Goal: Information Seeking & Learning: Compare options

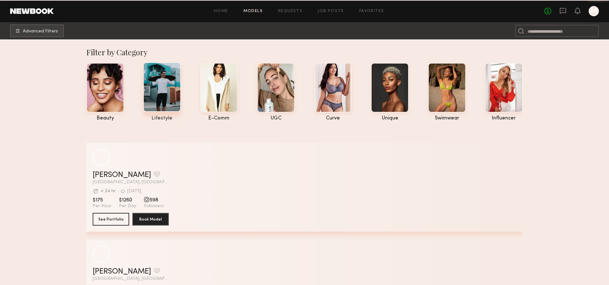
click at [158, 96] on div at bounding box center [162, 86] width 38 height 49
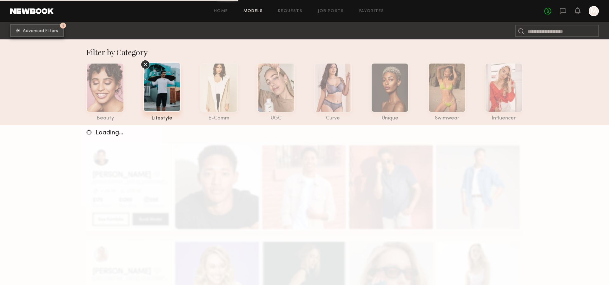
click at [48, 32] on span "Advanced Filters" at bounding box center [40, 31] width 35 height 4
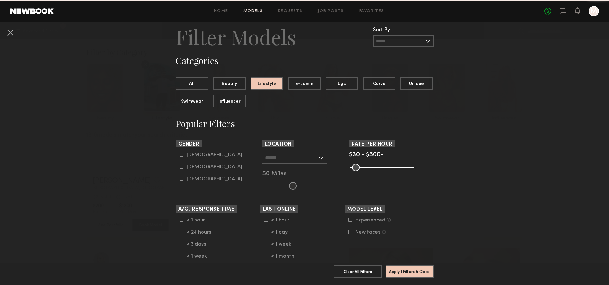
scroll to position [48, 0]
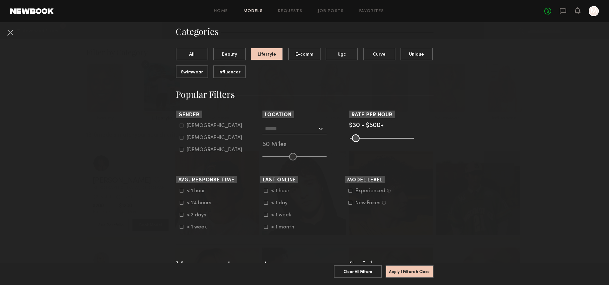
click at [176, 127] on div "Male Female Non-binary" at bounding box center [218, 138] width 84 height 30
click at [180, 127] on icon at bounding box center [182, 125] width 4 height 4
type input "*"
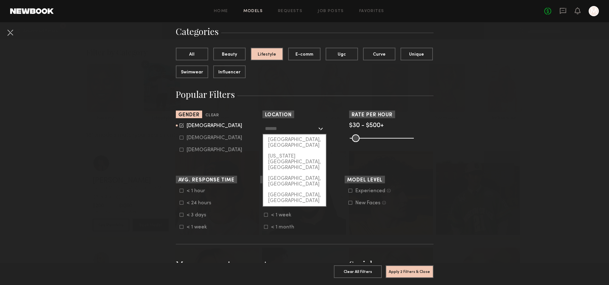
click at [280, 128] on input "text" at bounding box center [291, 128] width 52 height 11
click at [286, 143] on div "[GEOGRAPHIC_DATA], [GEOGRAPHIC_DATA]" at bounding box center [294, 142] width 63 height 16
type input "**********"
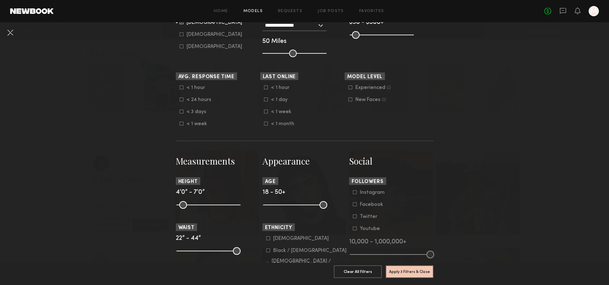
scroll to position [114, 0]
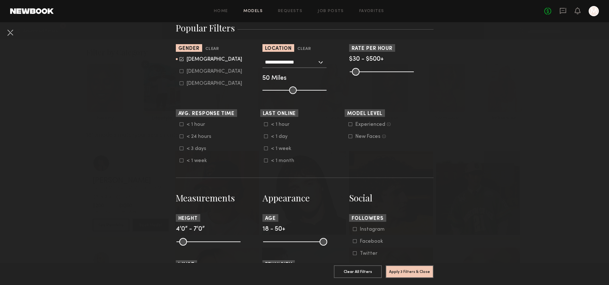
click at [153, 165] on nb-browse-filters "**********" at bounding box center [304, 256] width 609 height 696
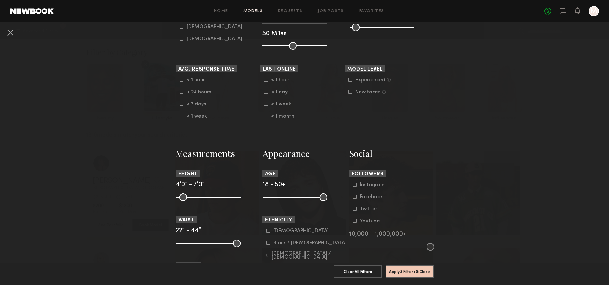
scroll to position [175, 0]
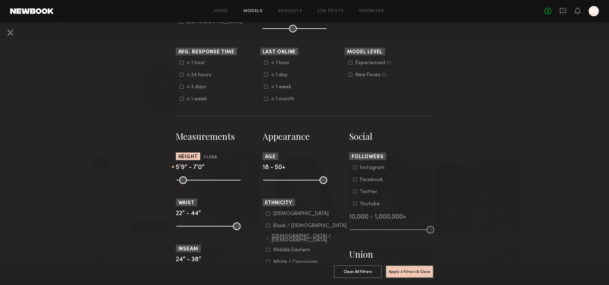
drag, startPoint x: 180, startPoint y: 181, endPoint x: 212, endPoint y: 186, distance: 32.7
type input "**"
click at [212, 184] on input "range" at bounding box center [208, 180] width 64 height 8
drag, startPoint x: 236, startPoint y: 181, endPoint x: 220, endPoint y: 182, distance: 16.8
type input "**"
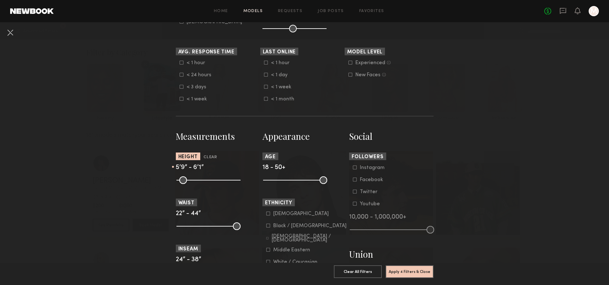
click at [220, 182] on input "range" at bounding box center [208, 180] width 64 height 8
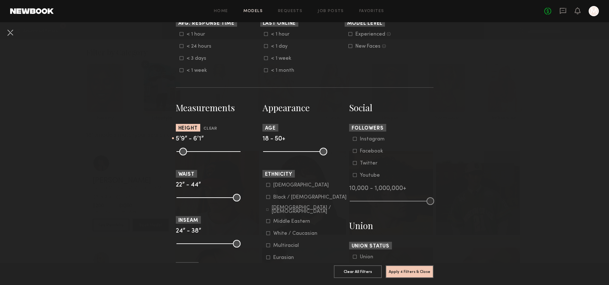
scroll to position [249, 0]
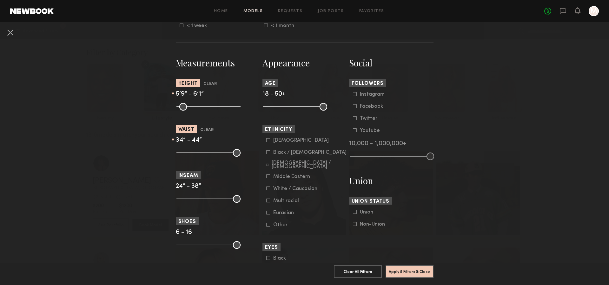
drag, startPoint x: 178, startPoint y: 155, endPoint x: 210, endPoint y: 161, distance: 32.8
click at [210, 156] on input "range" at bounding box center [208, 153] width 64 height 8
type input "**"
click at [211, 153] on input "range" at bounding box center [208, 153] width 64 height 8
drag, startPoint x: 237, startPoint y: 152, endPoint x: 216, endPoint y: 152, distance: 20.9
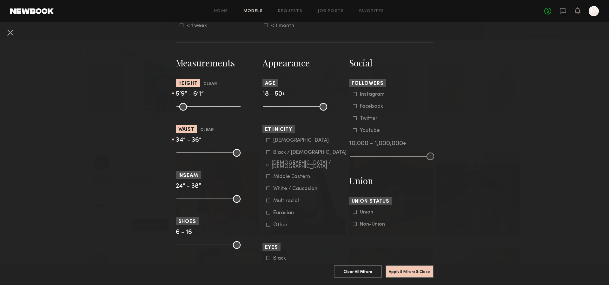
type input "**"
click at [216, 152] on input "range" at bounding box center [208, 153] width 64 height 8
drag, startPoint x: 209, startPoint y: 154, endPoint x: 201, endPoint y: 153, distance: 7.9
type input "**"
click at [201, 153] on input "range" at bounding box center [208, 153] width 64 height 8
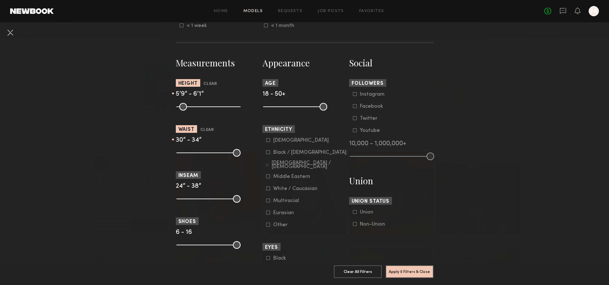
drag, startPoint x: 217, startPoint y: 152, endPoint x: 210, endPoint y: 152, distance: 6.7
type input "**"
click at [210, 152] on input "range" at bounding box center [208, 153] width 64 height 8
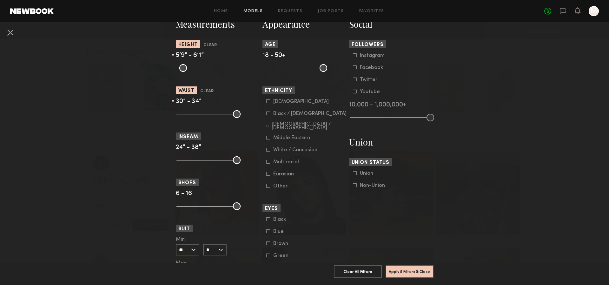
scroll to position [293, 0]
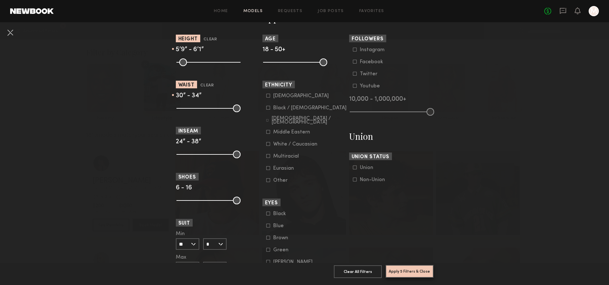
click at [409, 272] on button "Apply 5 Filters & Close" at bounding box center [409, 271] width 48 height 13
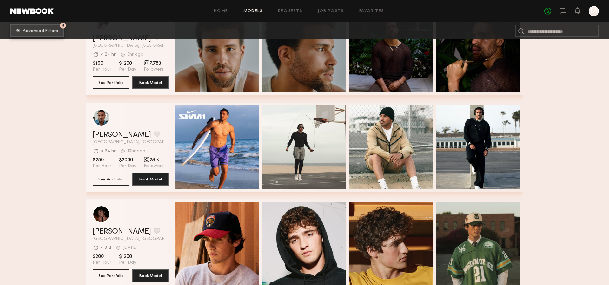
scroll to position [119, 0]
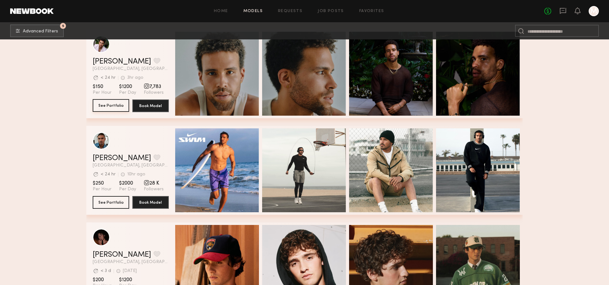
click at [114, 105] on button "See Portfolio" at bounding box center [111, 105] width 36 height 13
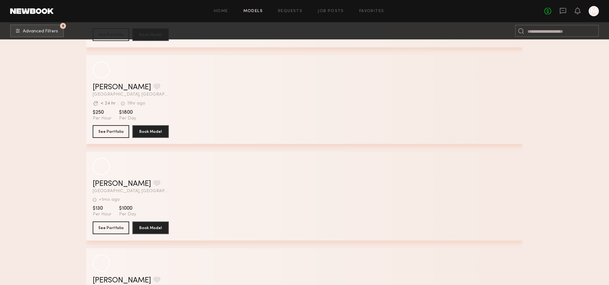
scroll to position [6090, 0]
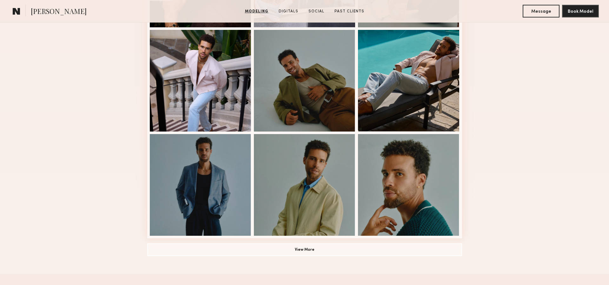
scroll to position [383, 0]
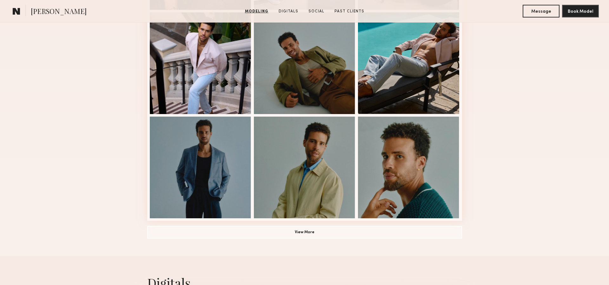
click at [177, 221] on div "Modeling Portfolio View More" at bounding box center [304, 9] width 315 height 494
click at [176, 226] on button "View More" at bounding box center [304, 231] width 315 height 13
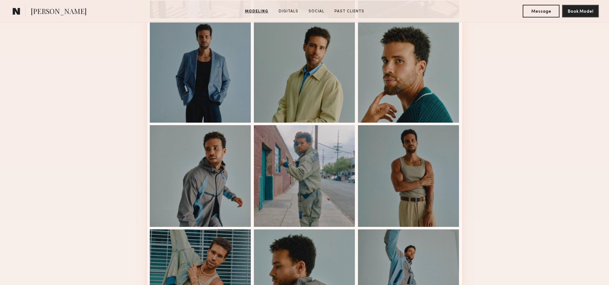
scroll to position [543, 0]
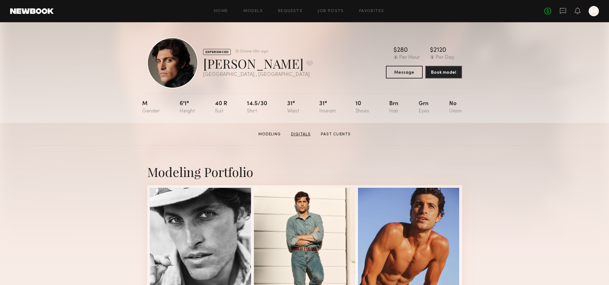
click at [301, 135] on link "Digitals" at bounding box center [300, 134] width 25 height 6
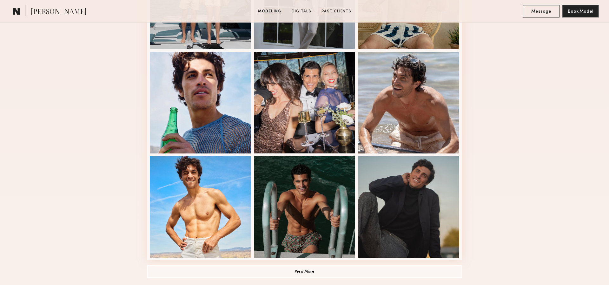
scroll to position [396, 0]
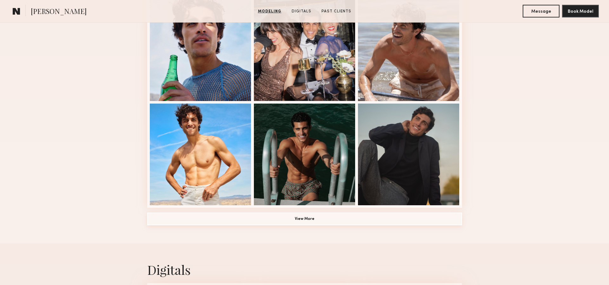
click at [363, 219] on button "View More" at bounding box center [304, 218] width 315 height 13
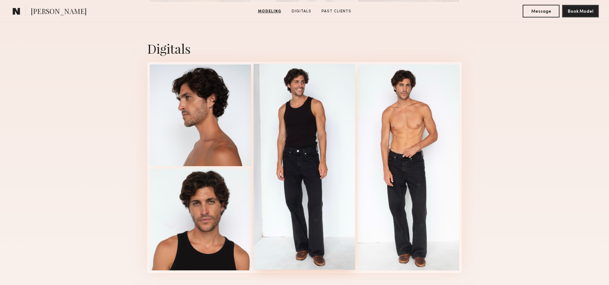
scroll to position [1014, 0]
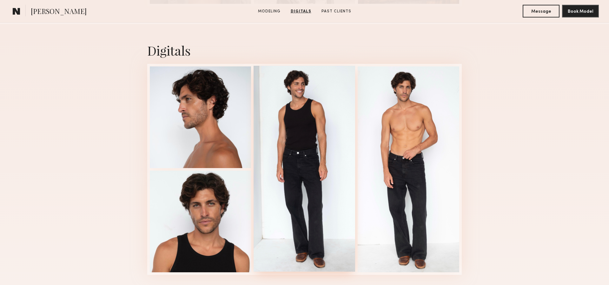
click at [301, 167] on div at bounding box center [305, 169] width 102 height 206
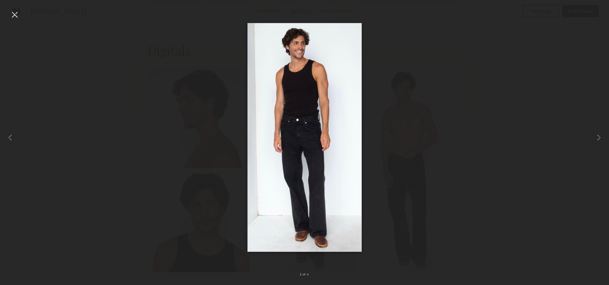
click at [418, 96] on div at bounding box center [304, 137] width 609 height 254
click at [16, 14] on div at bounding box center [15, 15] width 10 height 10
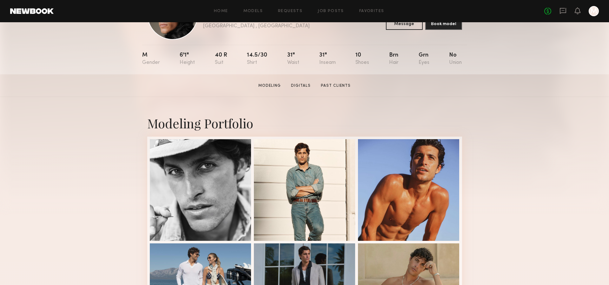
scroll to position [66, 0]
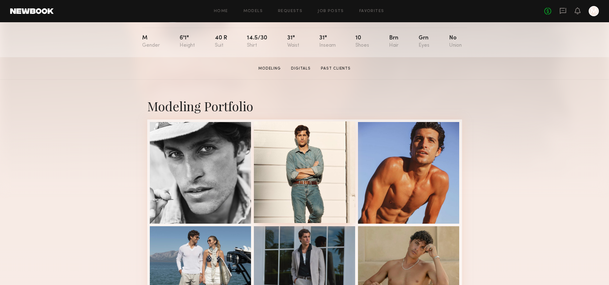
click at [297, 162] on div at bounding box center [305, 172] width 102 height 102
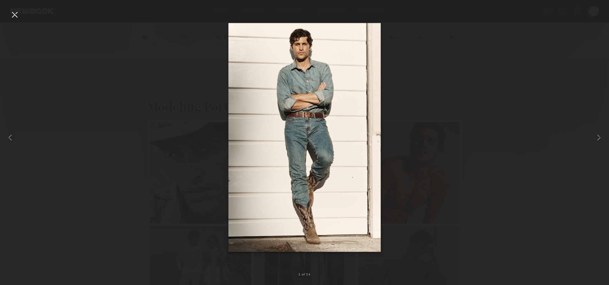
click at [491, 128] on div at bounding box center [304, 137] width 609 height 254
click at [11, 15] on div at bounding box center [15, 15] width 10 height 10
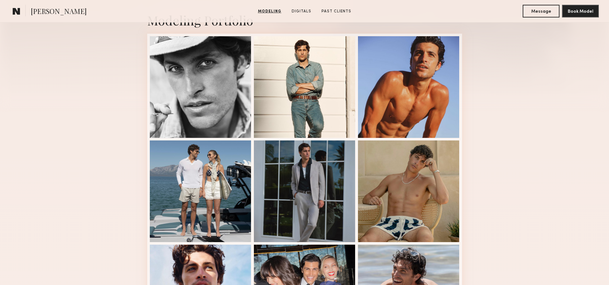
scroll to position [355, 0]
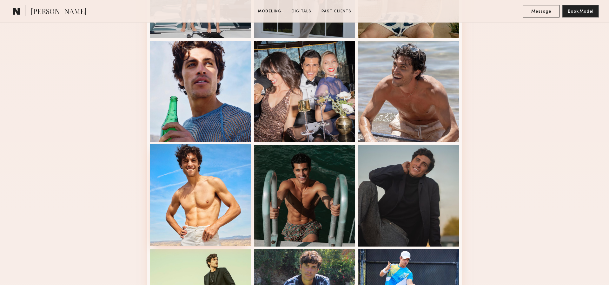
click at [224, 182] on div at bounding box center [201, 195] width 102 height 102
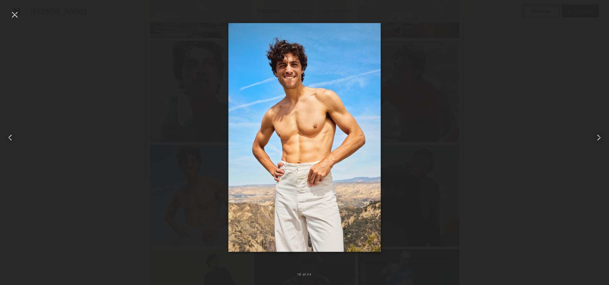
click at [13, 13] on div at bounding box center [15, 15] width 10 height 10
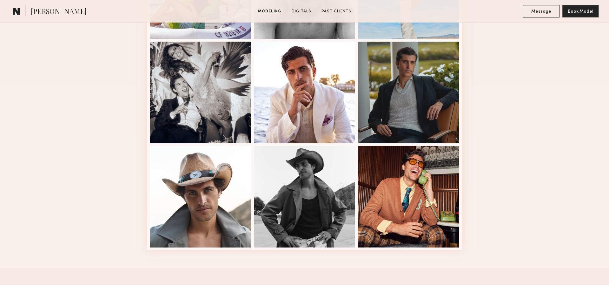
scroll to position [806, 0]
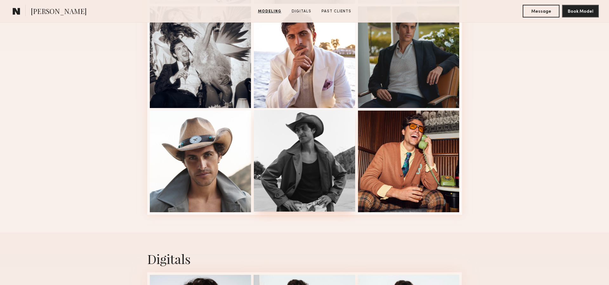
click at [318, 133] on div at bounding box center [305, 161] width 102 height 102
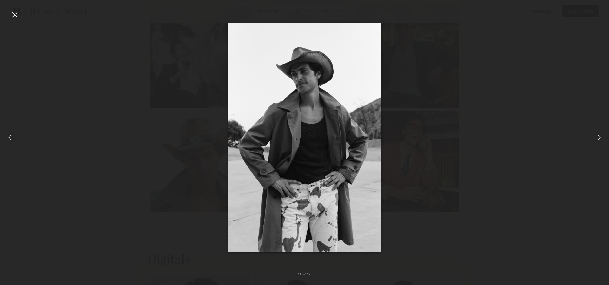
click at [520, 109] on div at bounding box center [304, 137] width 609 height 254
click at [594, 26] on div at bounding box center [596, 137] width 24 height 254
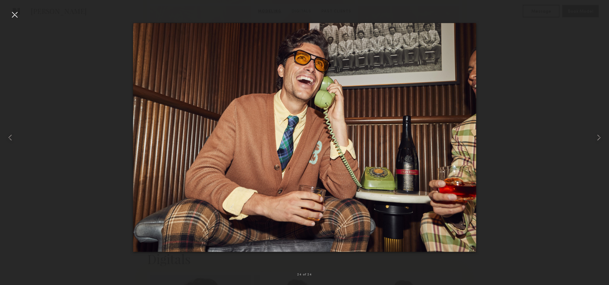
click at [567, 95] on div at bounding box center [304, 137] width 609 height 254
click at [11, 134] on common-icon at bounding box center [10, 137] width 10 height 10
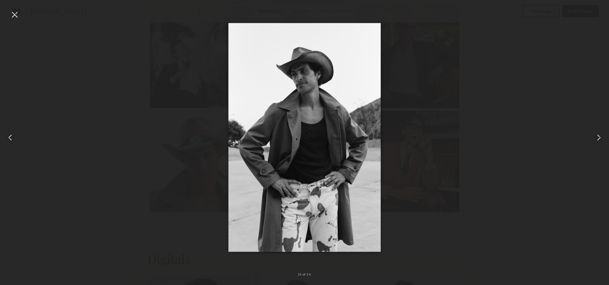
click at [11, 134] on common-icon at bounding box center [10, 137] width 10 height 10
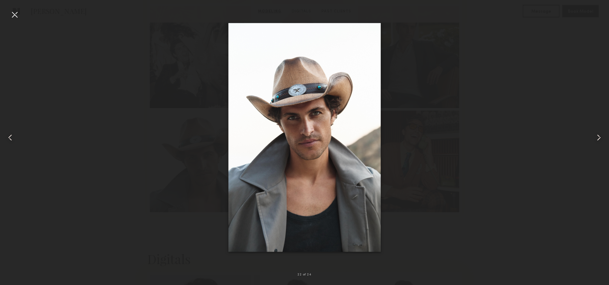
click at [11, 134] on common-icon at bounding box center [10, 137] width 10 height 10
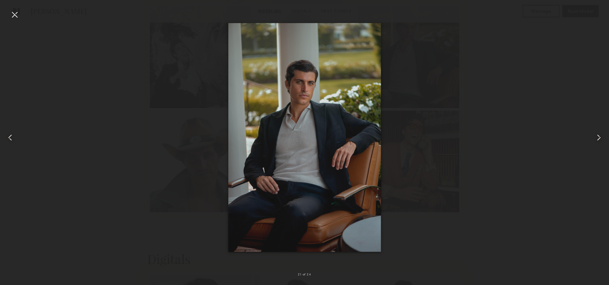
click at [11, 134] on common-icon at bounding box center [10, 137] width 10 height 10
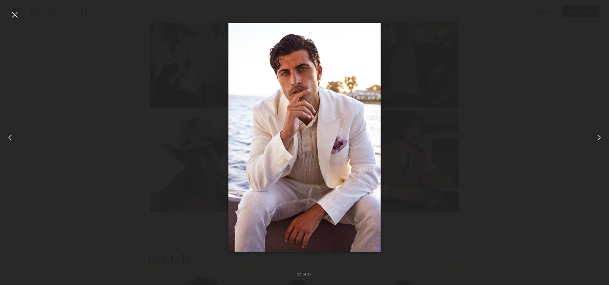
click at [11, 134] on common-icon at bounding box center [10, 137] width 10 height 10
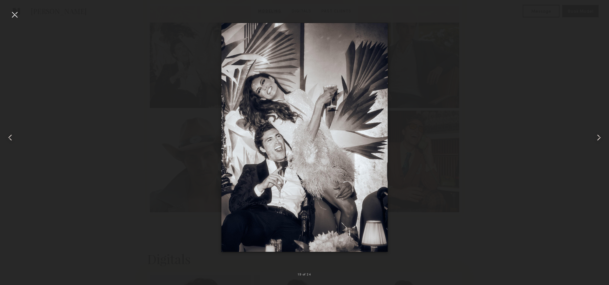
click at [11, 134] on common-icon at bounding box center [10, 137] width 10 height 10
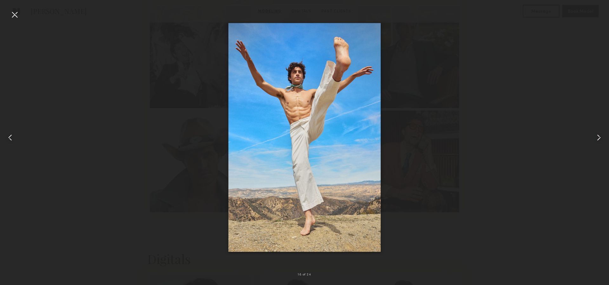
click at [11, 134] on common-icon at bounding box center [10, 137] width 10 height 10
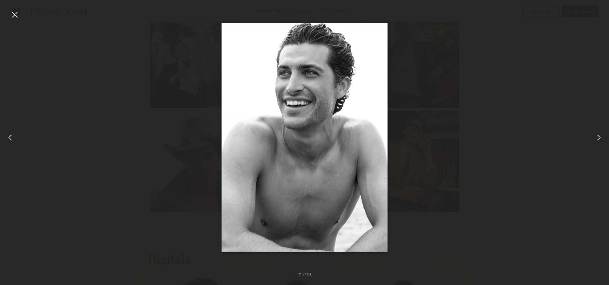
click at [11, 134] on common-icon at bounding box center [10, 137] width 10 height 10
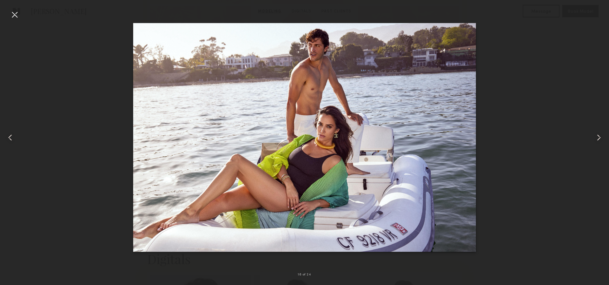
click at [11, 134] on common-icon at bounding box center [10, 137] width 10 height 10
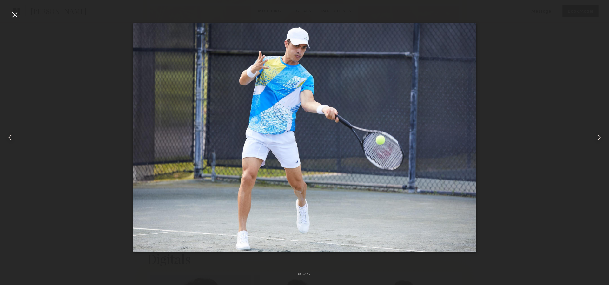
click at [11, 134] on common-icon at bounding box center [10, 137] width 10 height 10
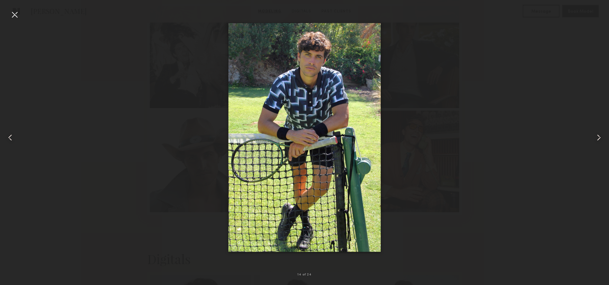
click at [11, 134] on common-icon at bounding box center [10, 137] width 10 height 10
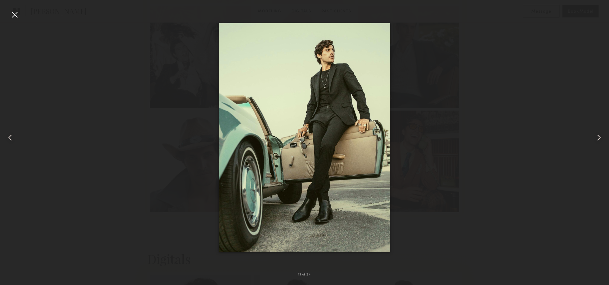
click at [11, 134] on common-icon at bounding box center [10, 137] width 10 height 10
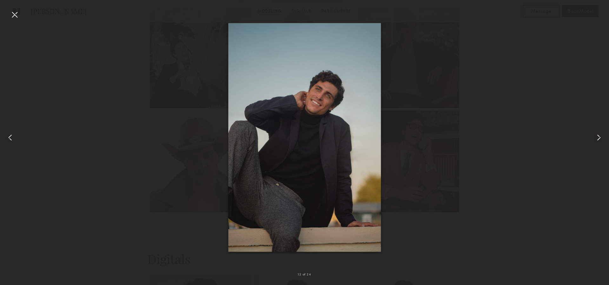
click at [11, 134] on common-icon at bounding box center [10, 137] width 10 height 10
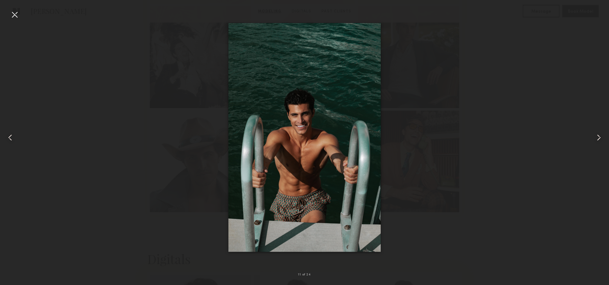
click at [11, 134] on common-icon at bounding box center [10, 137] width 10 height 10
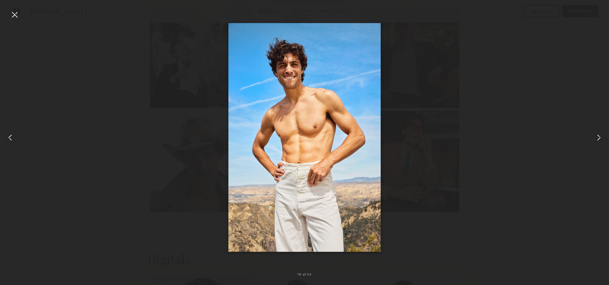
click at [426, 216] on div at bounding box center [304, 137] width 609 height 254
click at [10, 14] on div at bounding box center [15, 15] width 10 height 10
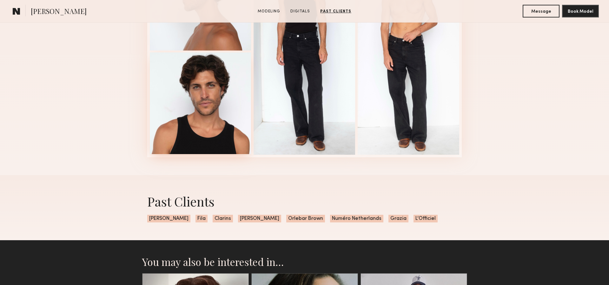
scroll to position [1075, 0]
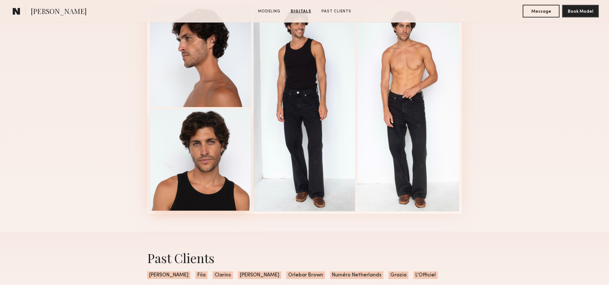
click at [190, 192] on div at bounding box center [201, 160] width 102 height 102
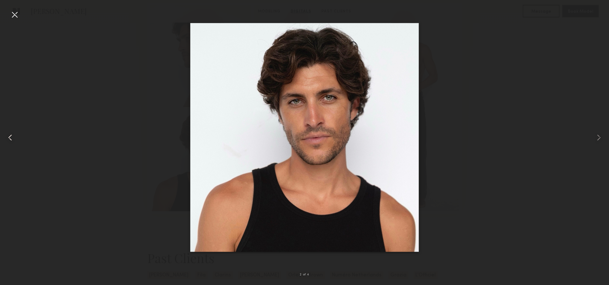
click at [9, 138] on common-icon at bounding box center [10, 137] width 10 height 10
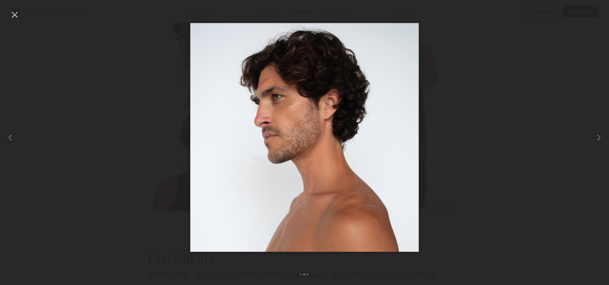
click at [57, 115] on div at bounding box center [304, 137] width 609 height 254
click at [11, 11] on div at bounding box center [15, 15] width 10 height 10
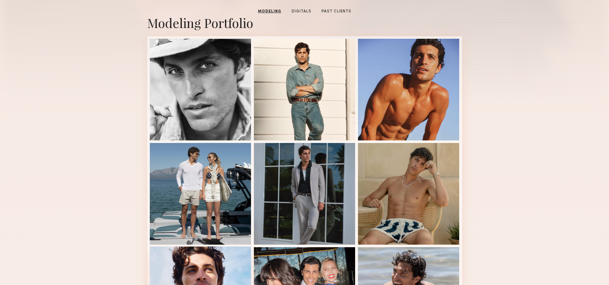
scroll to position [121, 0]
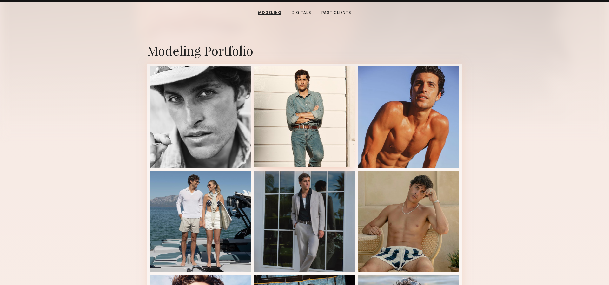
click at [323, 102] on div at bounding box center [305, 117] width 102 height 102
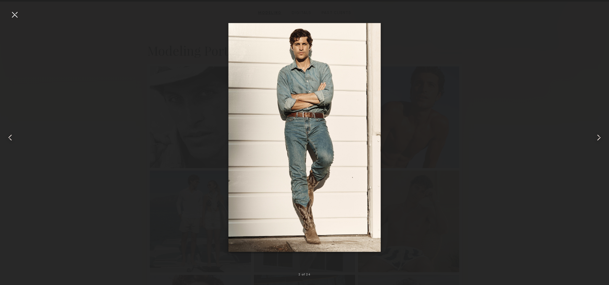
click at [153, 135] on div at bounding box center [304, 137] width 609 height 254
click at [13, 17] on div at bounding box center [15, 15] width 10 height 10
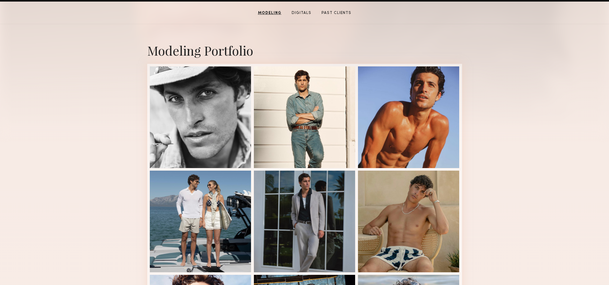
scroll to position [0, 0]
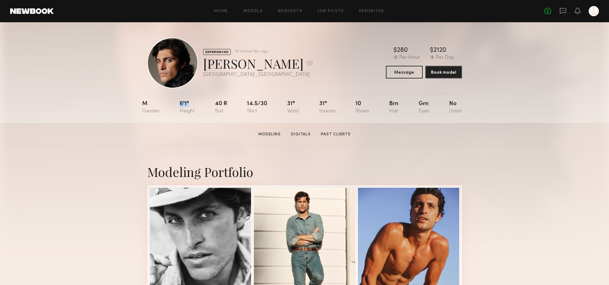
drag, startPoint x: 194, startPoint y: 103, endPoint x: 175, endPoint y: 103, distance: 19.4
click at [175, 103] on nb-model-profile-props "M 6'1" 40 r 14.5/30 31" 31" 10 Brn Grn No" at bounding box center [304, 108] width 325 height 30
copy div "6'1""
drag, startPoint x: 293, startPoint y: 102, endPoint x: 281, endPoint y: 102, distance: 11.4
click at [283, 102] on nb-model-profile-props "M 6'1" 40 r 14.5/30 31" 31" 10 Brn Grn No" at bounding box center [304, 108] width 325 height 30
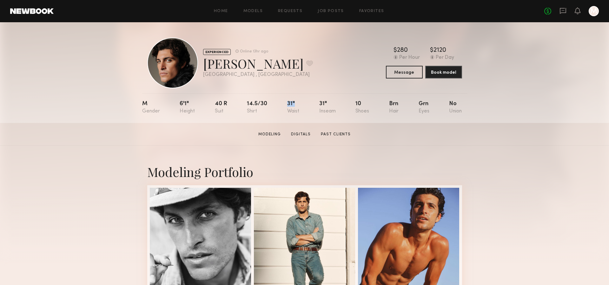
copy div "31""
drag, startPoint x: 330, startPoint y: 103, endPoint x: 316, endPoint y: 103, distance: 14.6
click at [327, 103] on nb-model-profile-props "M 6'1" 40 r 14.5/30 31" 31" 10 Brn Grn No" at bounding box center [304, 108] width 325 height 30
drag, startPoint x: 330, startPoint y: 103, endPoint x: 311, endPoint y: 103, distance: 19.4
click at [311, 103] on nb-model-profile-props "M 6'1" 40 r 14.5/30 31" 31" 10 Brn Grn No" at bounding box center [304, 108] width 325 height 30
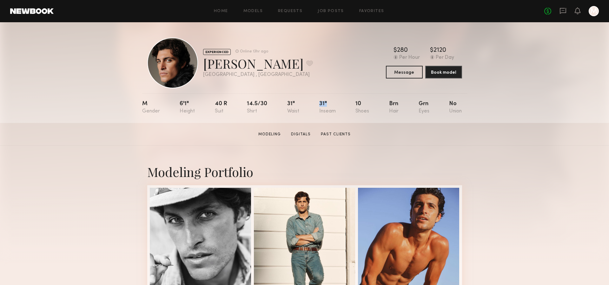
copy div "31""
click at [261, 106] on div "14.5/30" at bounding box center [257, 107] width 20 height 13
drag, startPoint x: 246, startPoint y: 103, endPoint x: 266, endPoint y: 103, distance: 20.0
click at [265, 103] on nb-model-profile-props "M 6'1" 40 r 14.5/30 31" 31" 10 Brn Grn No" at bounding box center [304, 108] width 325 height 30
copy div "14.5/30"
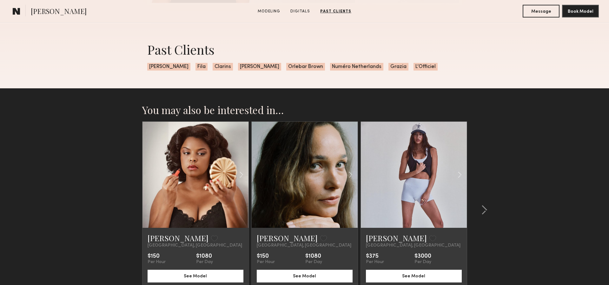
scroll to position [1287, 0]
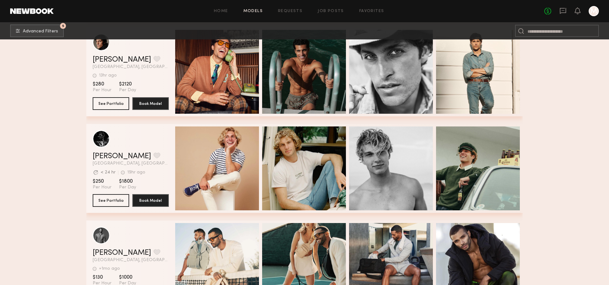
scroll to position [6101, 0]
click at [109, 203] on button "See Portfolio" at bounding box center [111, 199] width 36 height 13
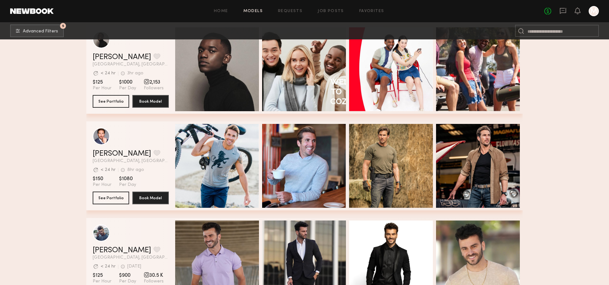
scroll to position [3484, 0]
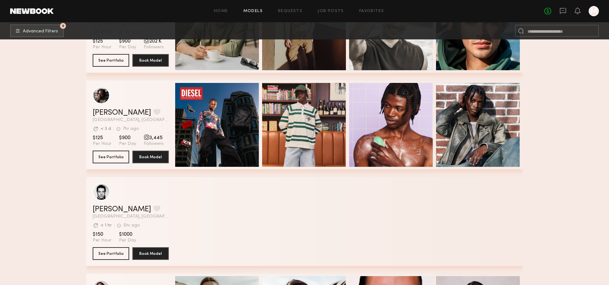
scroll to position [1138, 0]
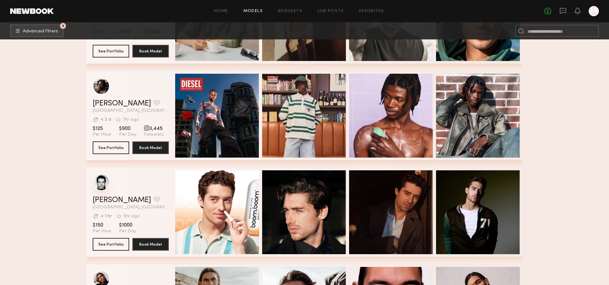
click at [94, 184] on div "grid" at bounding box center [101, 182] width 17 height 17
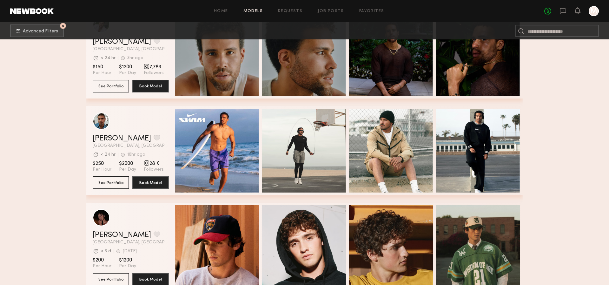
scroll to position [140, 0]
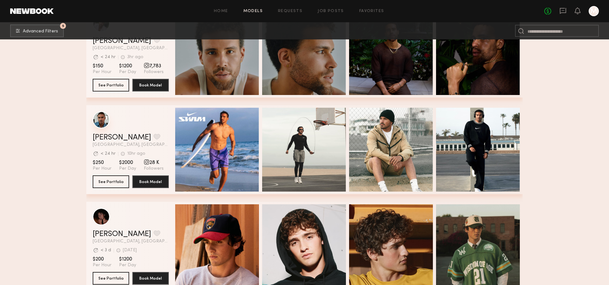
click at [106, 119] on div "grid" at bounding box center [101, 119] width 17 height 17
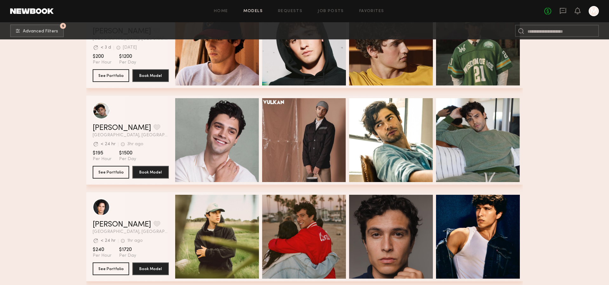
scroll to position [365, 0]
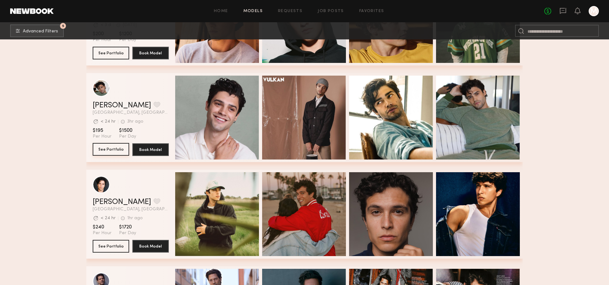
click at [115, 151] on button "See Portfolio" at bounding box center [111, 149] width 36 height 13
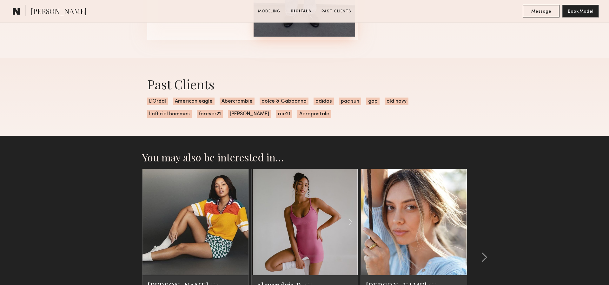
scroll to position [912, 0]
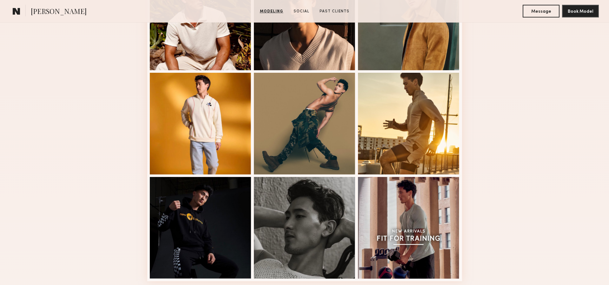
scroll to position [402, 0]
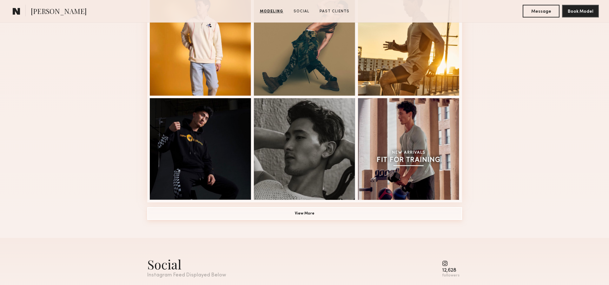
click at [276, 213] on button "View More" at bounding box center [304, 213] width 315 height 13
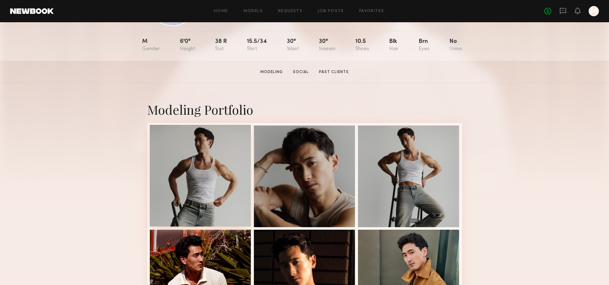
scroll to position [63, 0]
click at [301, 71] on link "Social" at bounding box center [300, 72] width 21 height 6
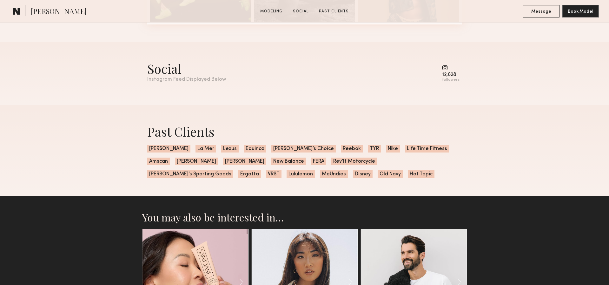
scroll to position [999, 0]
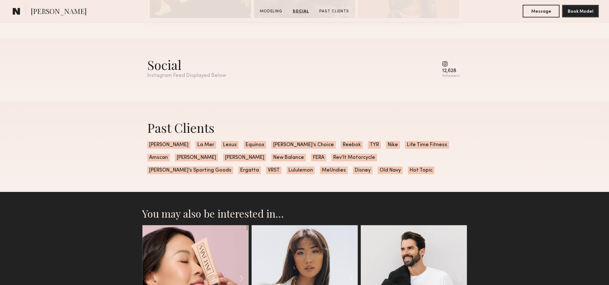
click at [452, 69] on div "12,628" at bounding box center [450, 71] width 17 height 5
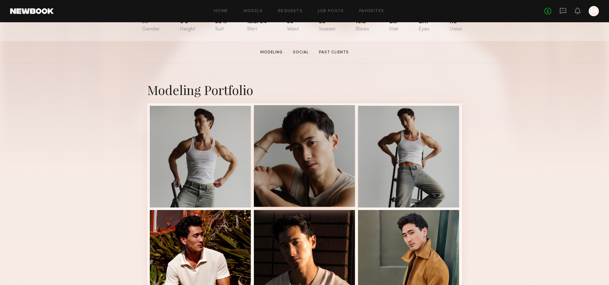
scroll to position [82, 0]
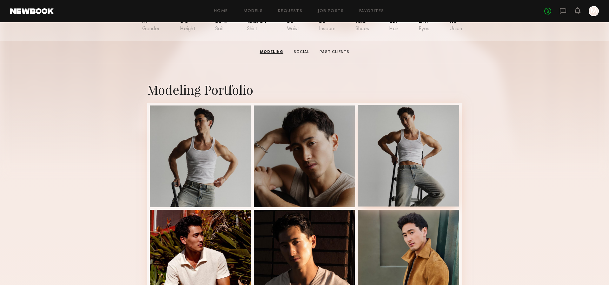
click at [377, 161] on div at bounding box center [409, 156] width 102 height 102
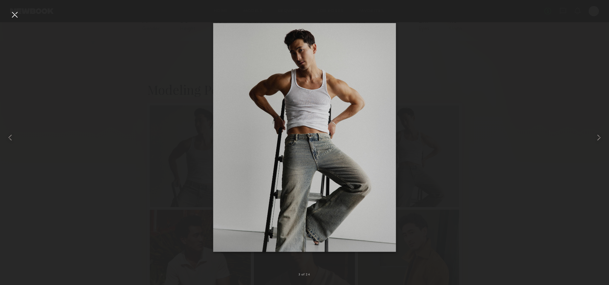
click at [79, 158] on div at bounding box center [304, 137] width 609 height 254
click at [574, 57] on div at bounding box center [304, 137] width 609 height 254
click at [11, 15] on div at bounding box center [15, 15] width 10 height 10
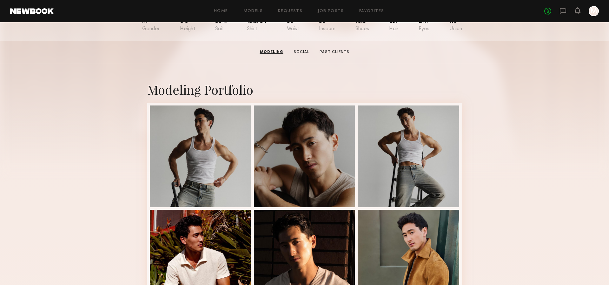
scroll to position [0, 0]
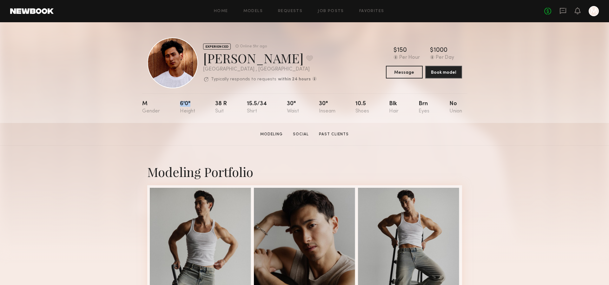
drag, startPoint x: 198, startPoint y: 105, endPoint x: 175, endPoint y: 105, distance: 23.8
click at [175, 105] on nb-model-profile-props "M 6'0" 38 r 15.5/34 30" 30" 10.5 Blk Brn No" at bounding box center [304, 108] width 325 height 30
copy div "6'0""
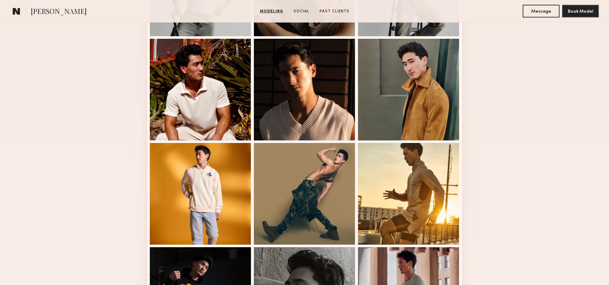
scroll to position [243, 0]
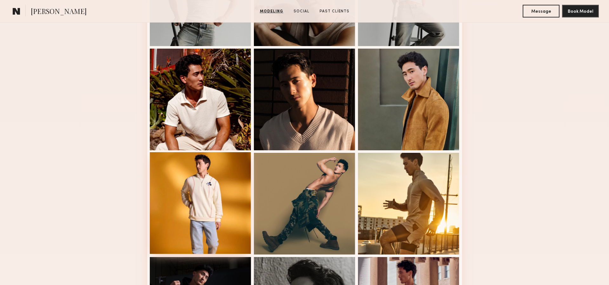
click at [169, 179] on div at bounding box center [201, 203] width 102 height 102
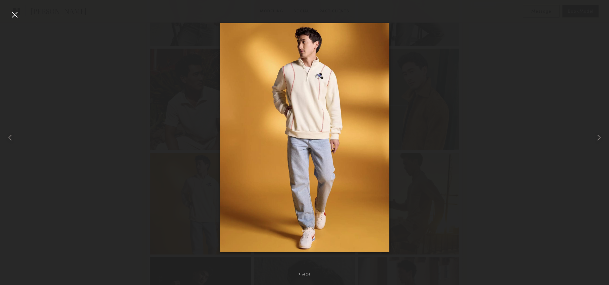
click at [128, 188] on div at bounding box center [304, 137] width 609 height 254
click at [13, 14] on div at bounding box center [15, 15] width 10 height 10
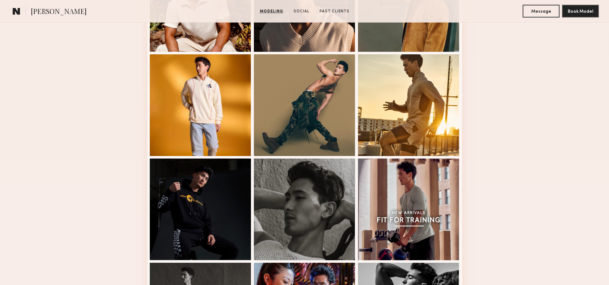
scroll to position [309, 0]
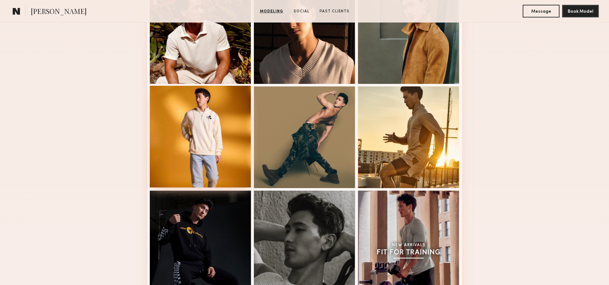
click at [184, 118] on div at bounding box center [201, 137] width 102 height 102
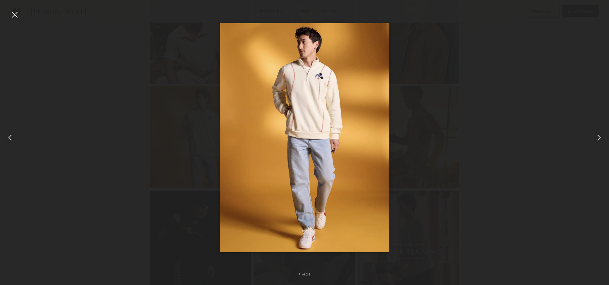
click at [444, 202] on div at bounding box center [304, 137] width 609 height 254
click at [438, 157] on div at bounding box center [304, 137] width 609 height 254
click at [11, 13] on div at bounding box center [15, 15] width 10 height 10
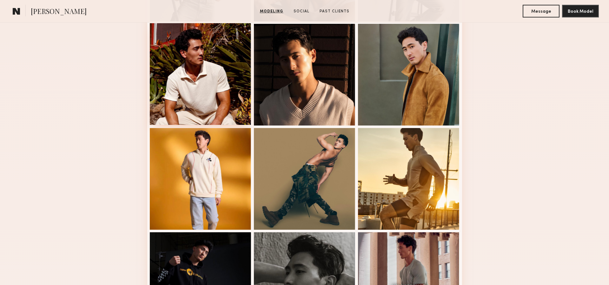
scroll to position [234, 0]
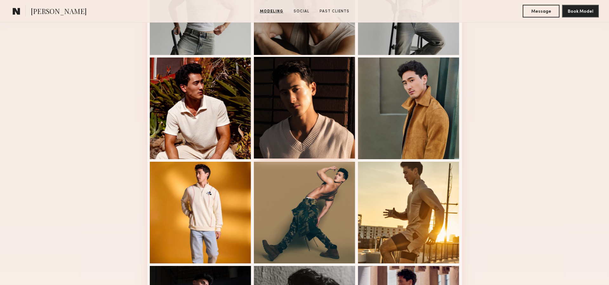
click at [341, 93] on div at bounding box center [305, 108] width 102 height 102
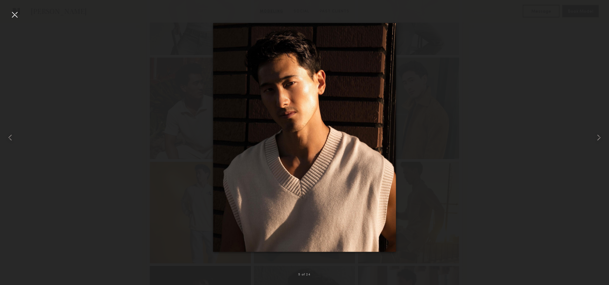
click at [156, 156] on div at bounding box center [304, 137] width 609 height 254
click at [15, 19] on div at bounding box center [15, 15] width 10 height 10
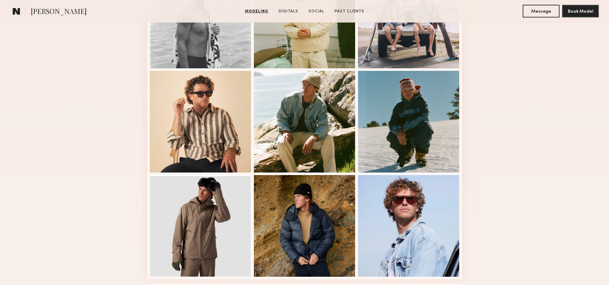
scroll to position [386, 0]
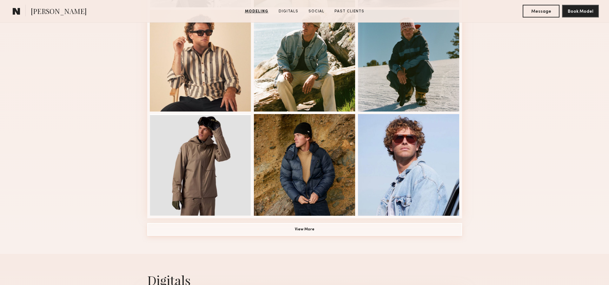
click at [217, 226] on button "View More" at bounding box center [304, 229] width 315 height 13
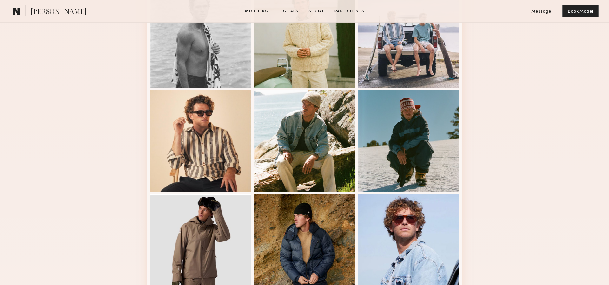
scroll to position [403, 0]
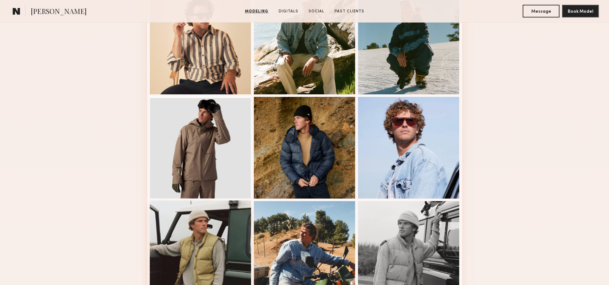
click at [199, 232] on div at bounding box center [201, 251] width 102 height 102
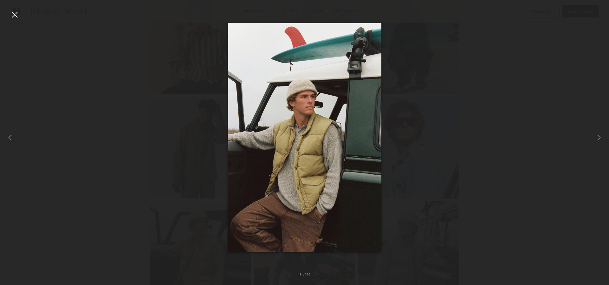
click at [476, 194] on div at bounding box center [304, 137] width 609 height 254
click at [566, 25] on div at bounding box center [304, 137] width 609 height 254
click at [8, 16] on div at bounding box center [12, 137] width 24 height 254
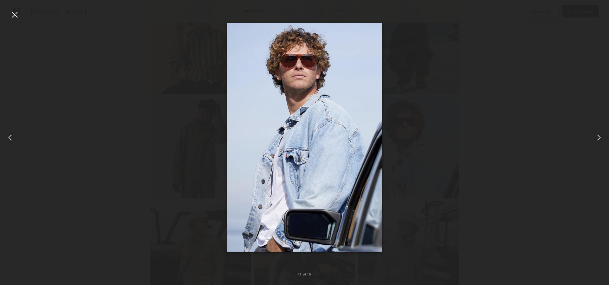
click at [127, 66] on div at bounding box center [304, 137] width 609 height 254
click at [13, 9] on nb-gallery-light "12 of 16" at bounding box center [304, 142] width 609 height 285
click at [13, 11] on div at bounding box center [15, 15] width 10 height 10
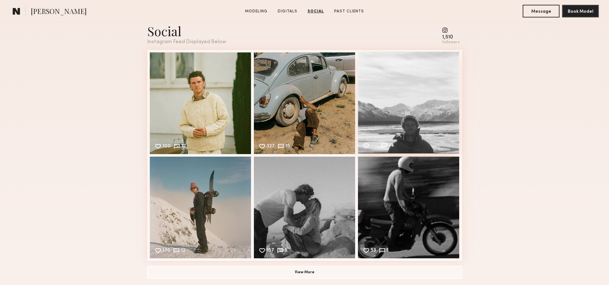
scroll to position [1086, 0]
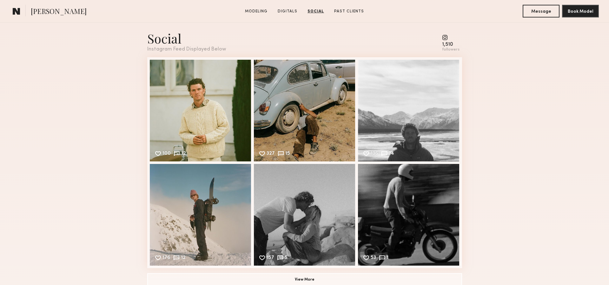
click at [446, 38] on common-icon at bounding box center [450, 38] width 17 height 6
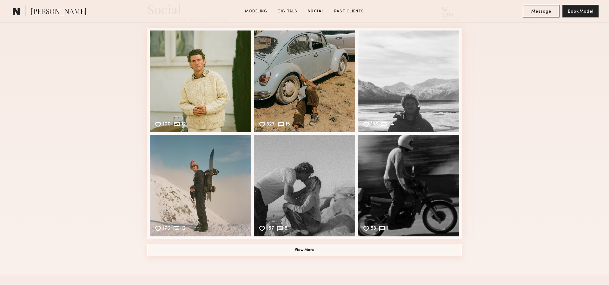
scroll to position [1131, 0]
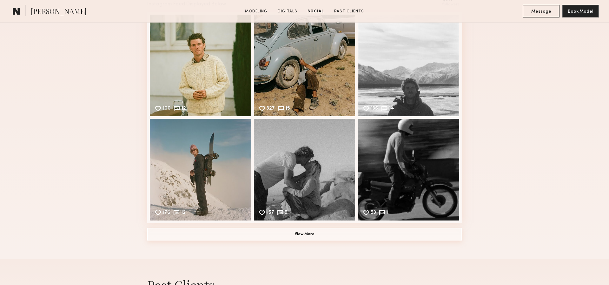
click at [295, 237] on button "View More" at bounding box center [304, 233] width 315 height 13
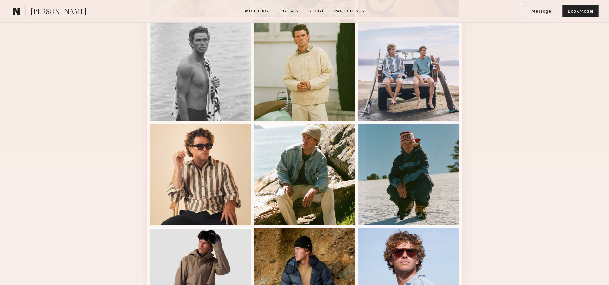
scroll to position [0, 0]
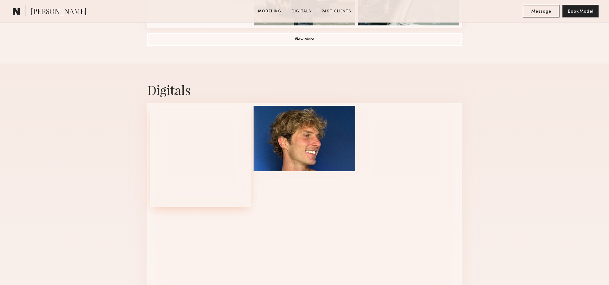
scroll to position [656, 0]
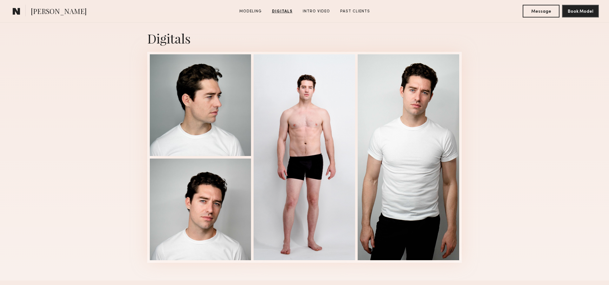
scroll to position [628, 0]
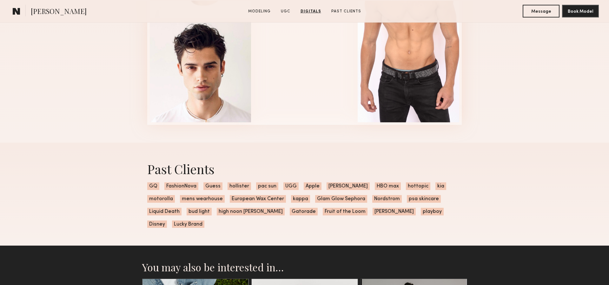
scroll to position [948, 0]
